Goal: Find specific page/section: Find specific page/section

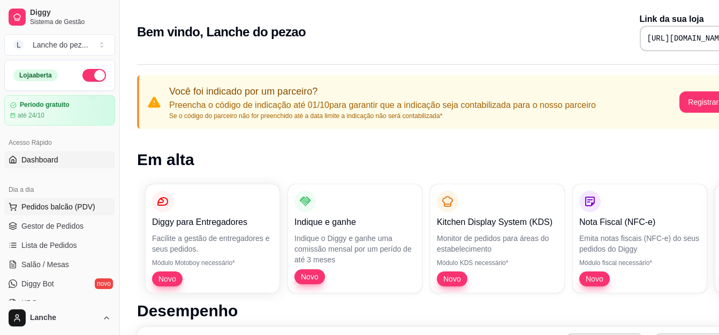
click at [65, 208] on span "Pedidos balcão (PDV)" at bounding box center [58, 207] width 74 height 11
click at [64, 107] on article "Período gratuito" at bounding box center [44, 105] width 50 height 8
click at [56, 43] on div "Lanche do pez ..." at bounding box center [61, 45] width 56 height 11
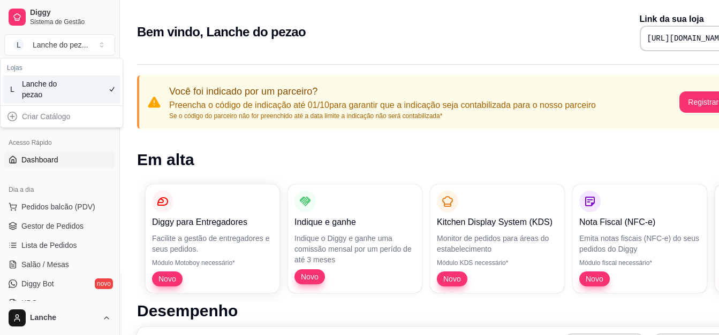
click at [56, 95] on div "Lanche do pezao" at bounding box center [46, 89] width 48 height 21
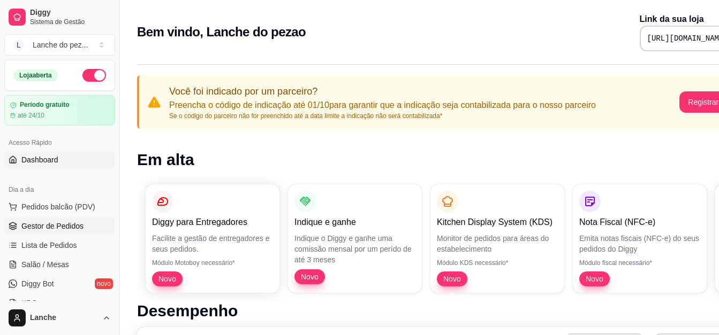
click at [41, 226] on span "Gestor de Pedidos" at bounding box center [52, 226] width 62 height 11
